Goal: Task Accomplishment & Management: Manage account settings

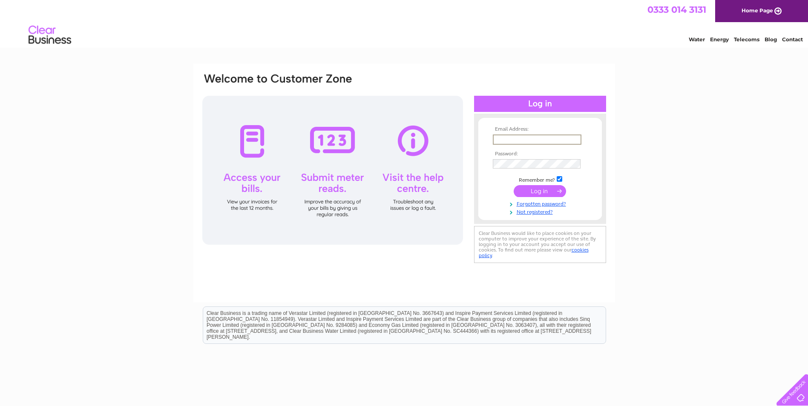
click at [503, 139] on input "text" at bounding box center [537, 140] width 89 height 10
type input "[EMAIL_ADDRESS][DOMAIN_NAME]"
click at [527, 192] on input "submit" at bounding box center [540, 191] width 52 height 12
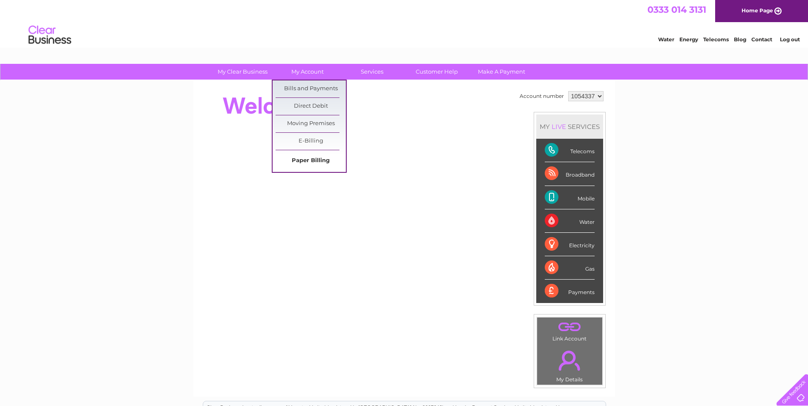
click at [315, 158] on link "Paper Billing" at bounding box center [311, 160] width 70 height 17
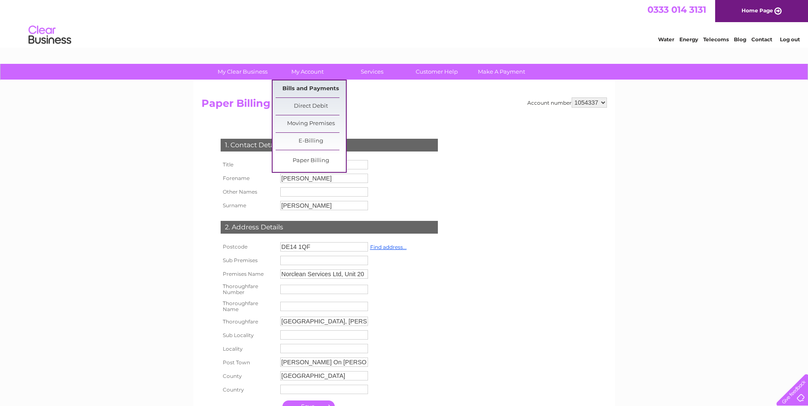
click at [306, 88] on link "Bills and Payments" at bounding box center [311, 88] width 70 height 17
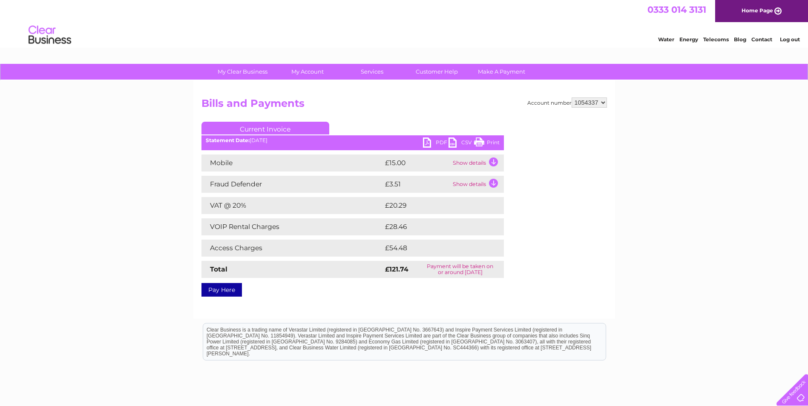
click at [428, 143] on link "PDF" at bounding box center [436, 144] width 26 height 12
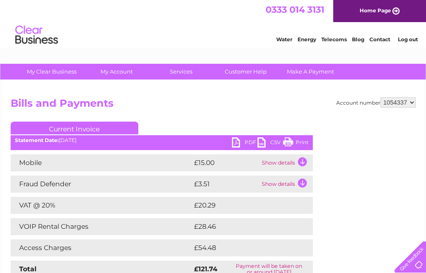
click at [404, 40] on link "Log out" at bounding box center [408, 39] width 20 height 6
